Goal: Task Accomplishment & Management: Manage account settings

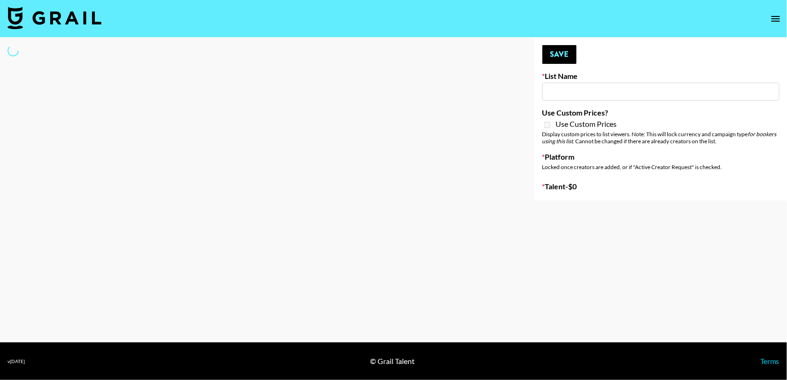
click at [625, 91] on input at bounding box center [661, 92] width 237 height 18
type input "Unreal Management List"
select select "Song"
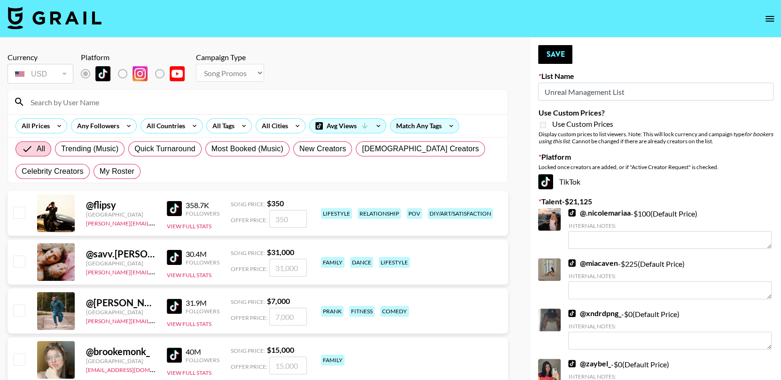
click at [200, 101] on input at bounding box center [263, 101] width 477 height 15
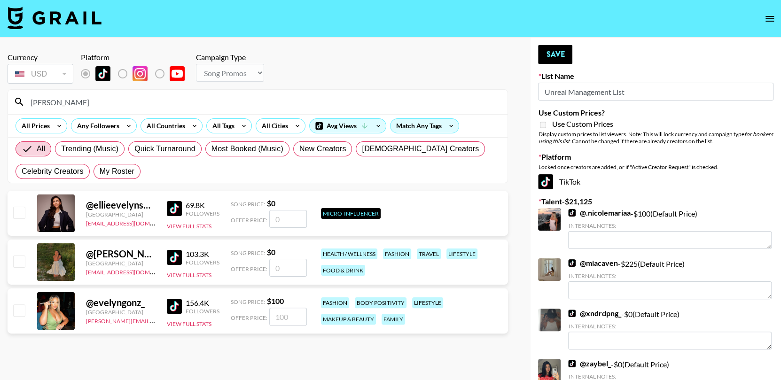
type input "[PERSON_NAME]"
click at [16, 311] on input "checkbox" at bounding box center [18, 309] width 11 height 11
checkbox input "true"
type input "100"
click at [294, 312] on input "100" at bounding box center [288, 317] width 38 height 18
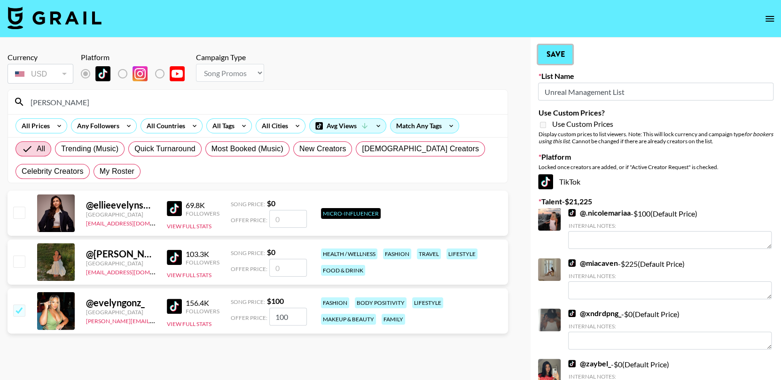
click at [556, 52] on button "Save" at bounding box center [555, 54] width 34 height 19
